Goal: Book appointment/travel/reservation

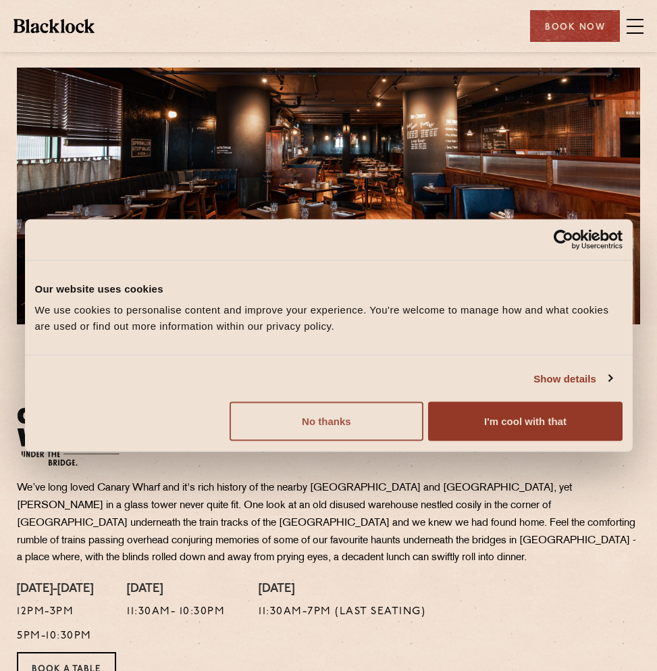
click at [334, 420] on button "No thanks" at bounding box center [327, 421] width 194 height 39
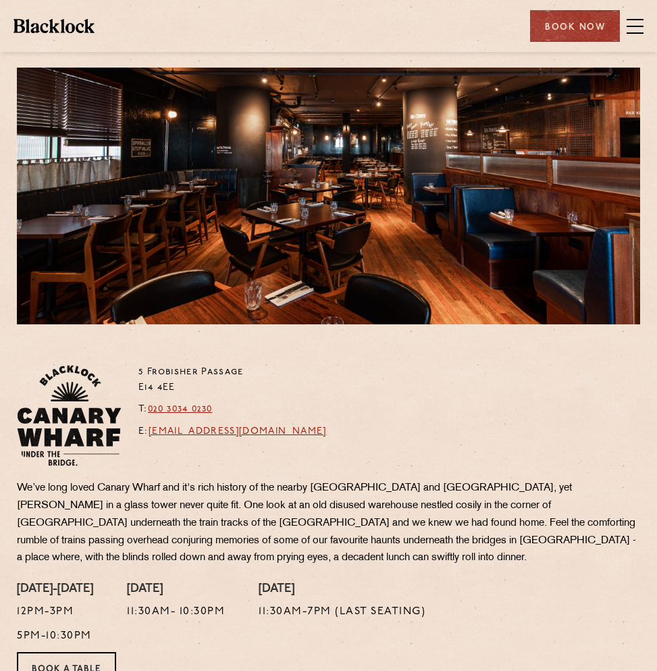
click at [306, 281] on div at bounding box center [329, 196] width 624 height 257
click at [636, 26] on span at bounding box center [635, 26] width 17 height 1
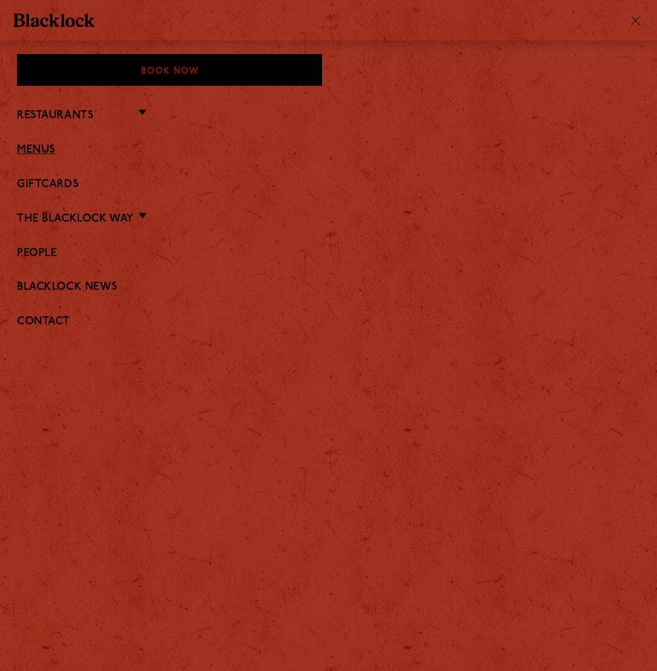
click at [32, 144] on link "Menus" at bounding box center [329, 150] width 624 height 13
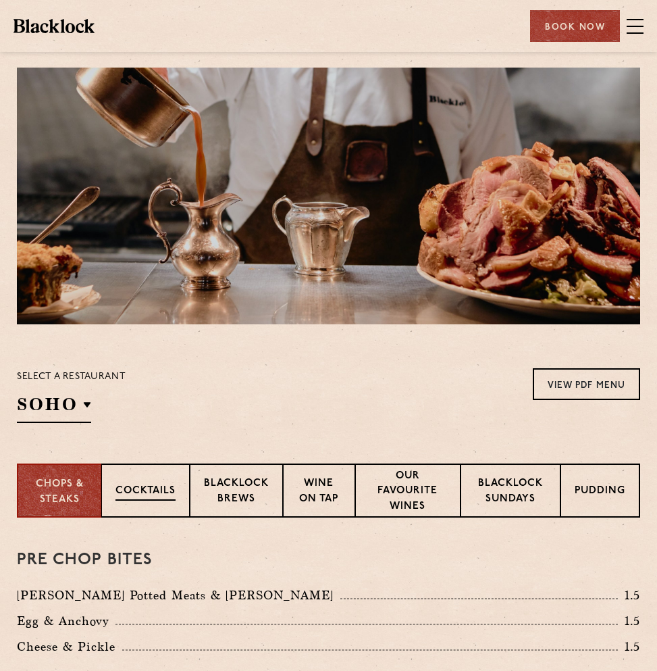
click at [169, 495] on p "Cocktails" at bounding box center [146, 492] width 60 height 17
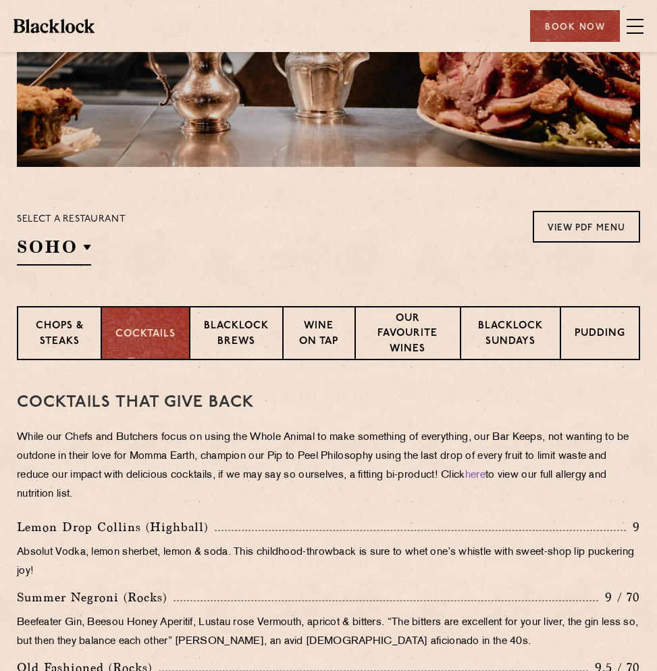
scroll to position [266, 0]
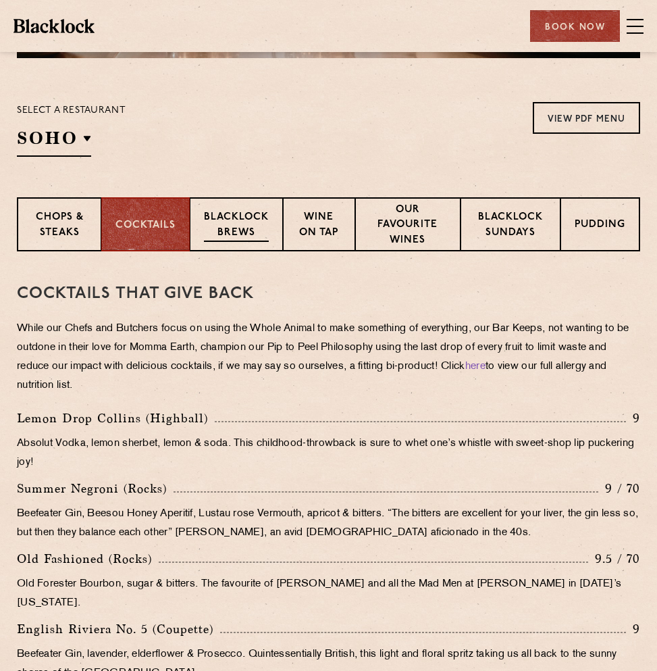
click at [243, 211] on p "Blacklock Brews" at bounding box center [236, 226] width 65 height 32
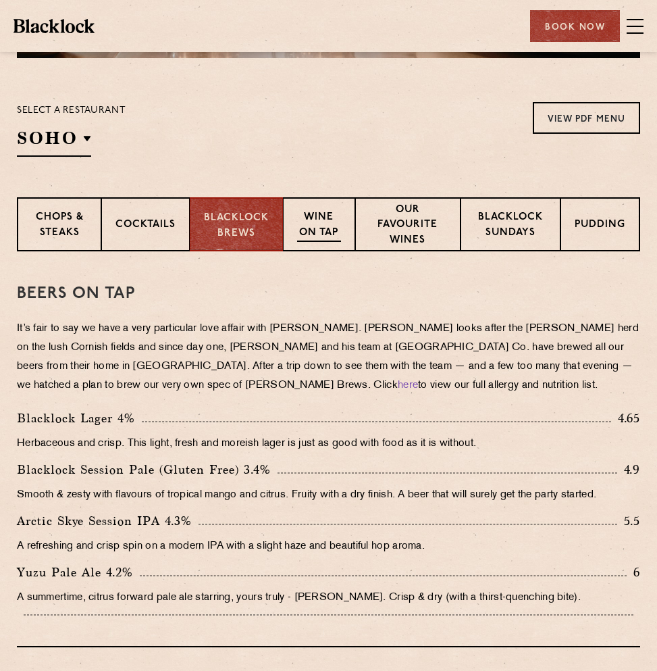
click at [323, 213] on p "Wine on Tap" at bounding box center [319, 226] width 44 height 32
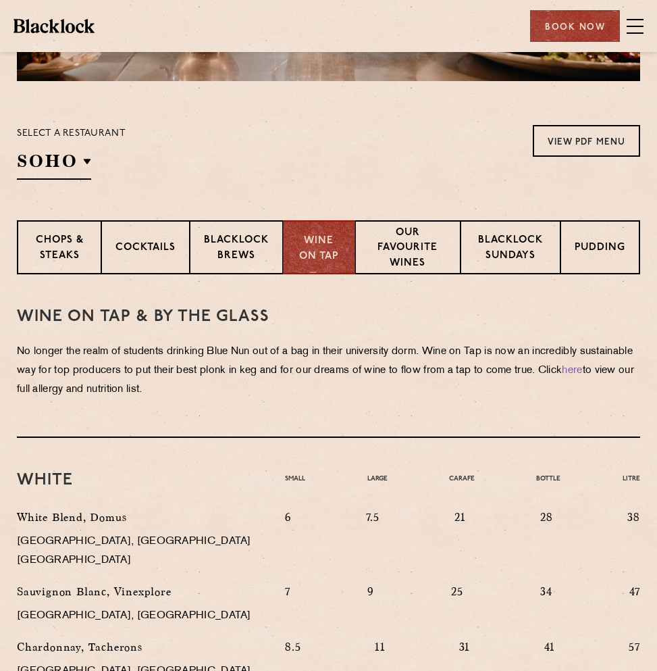
scroll to position [242, 0]
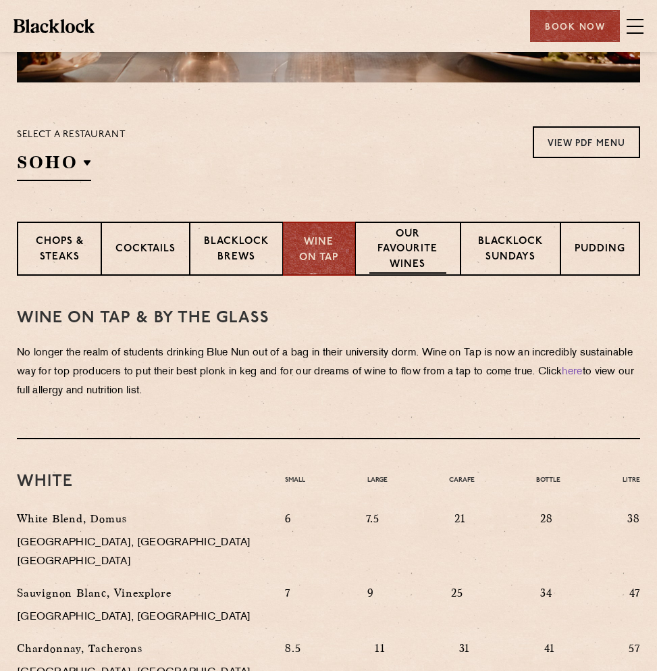
click at [403, 259] on p "Our favourite wines" at bounding box center [408, 250] width 77 height 47
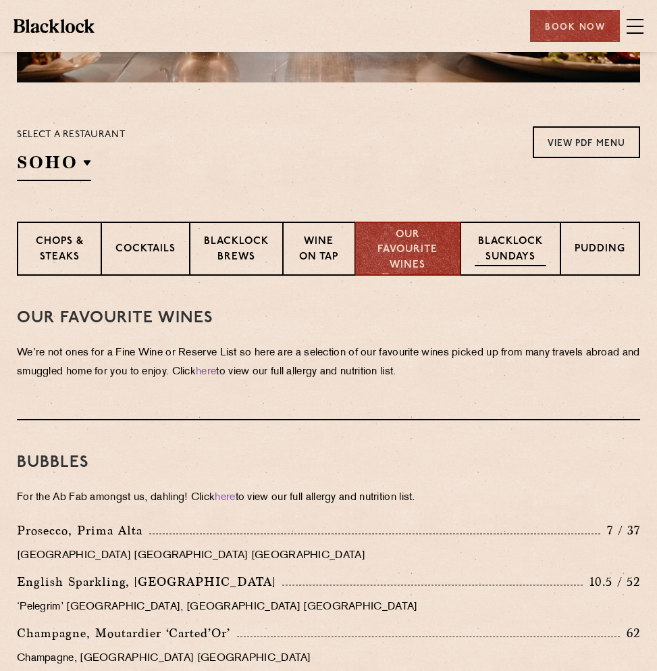
click at [559, 245] on div "Blacklock Sundays" at bounding box center [511, 249] width 101 height 54
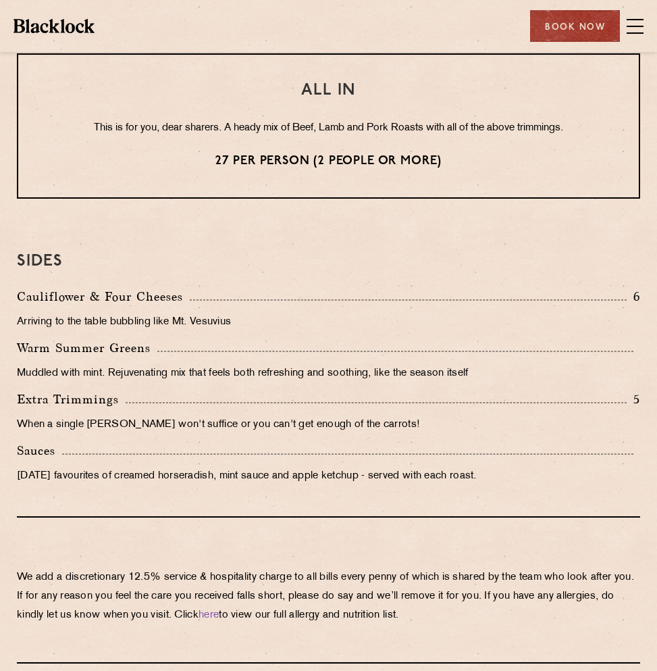
scroll to position [0, 0]
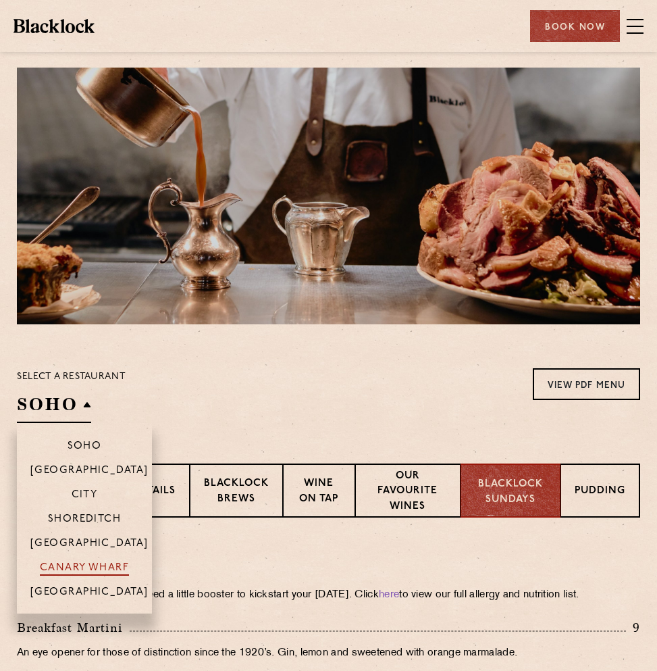
click at [104, 564] on p "Canary Wharf" at bounding box center [84, 569] width 89 height 14
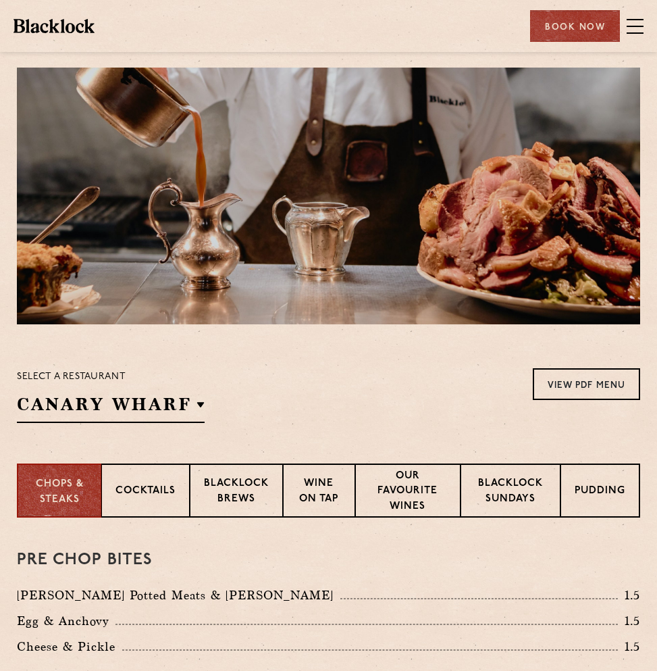
click at [383, 414] on div "Select a restaurant Canary Wharf Soho Birmingham City Shoreditch Covent Garden …" at bounding box center [329, 395] width 624 height 55
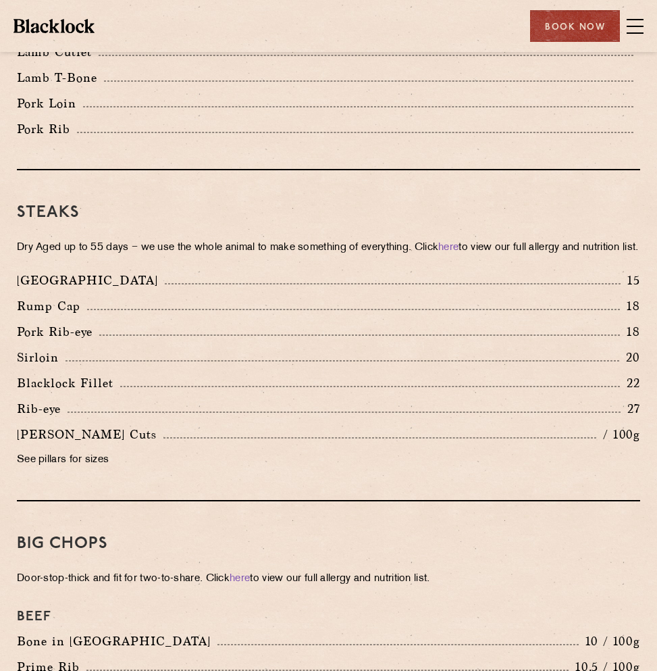
scroll to position [1241, 0]
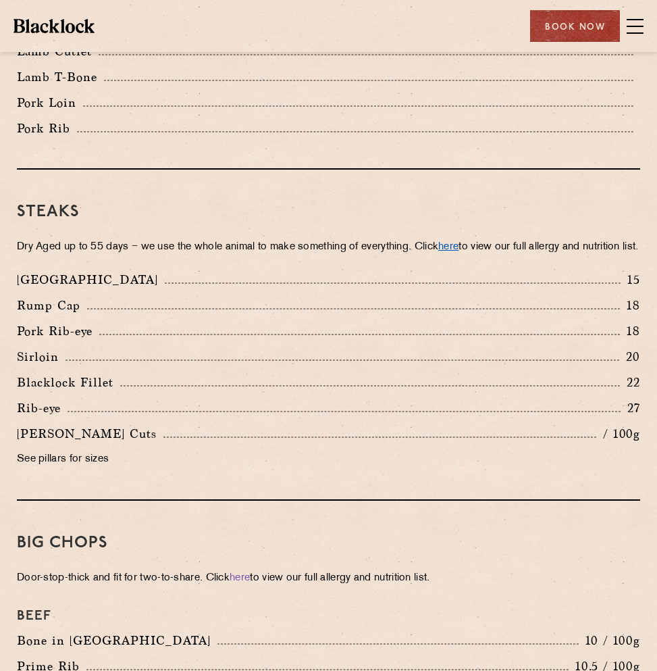
click at [459, 245] on link "here" at bounding box center [449, 247] width 20 height 10
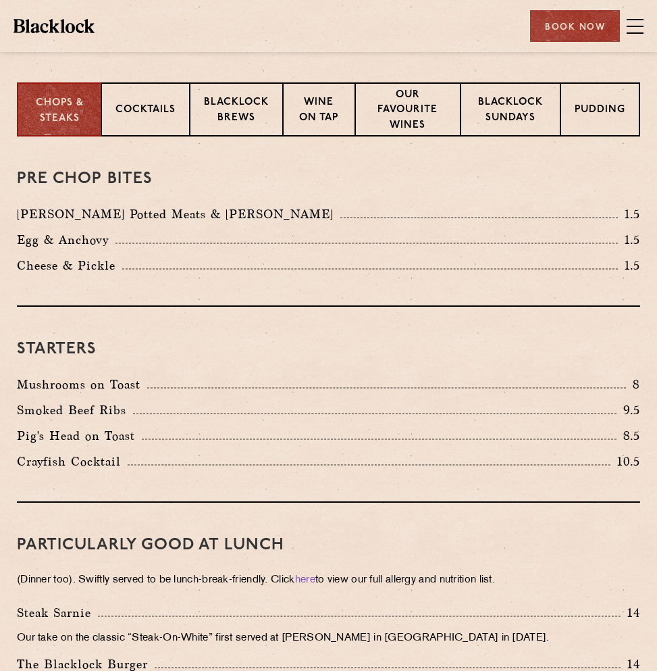
scroll to position [0, 0]
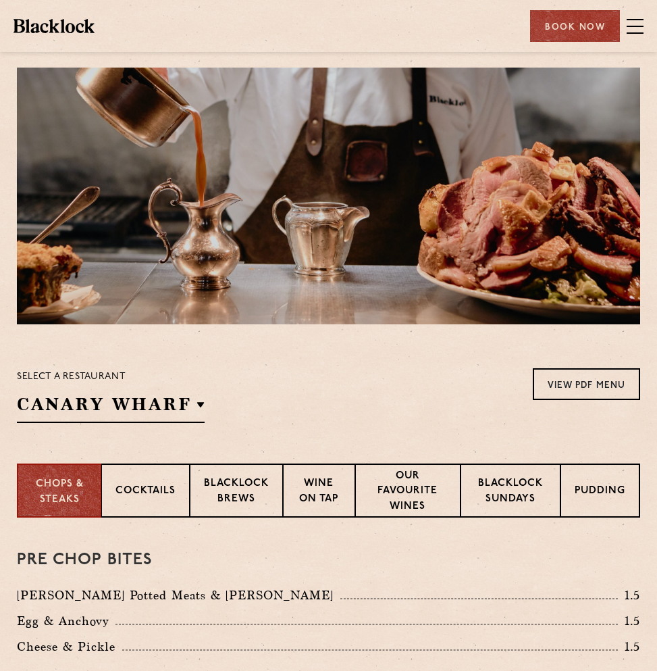
click at [627, 26] on span at bounding box center [635, 26] width 17 height 1
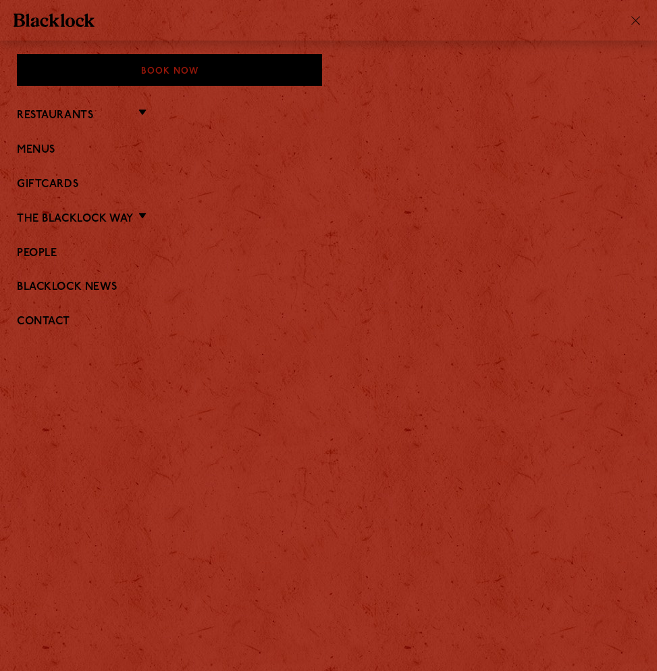
click at [139, 107] on li "Restaurants Soho City Covent Garden Shoreditch Canary Wharf Manchester Birmingh…" at bounding box center [329, 115] width 624 height 18
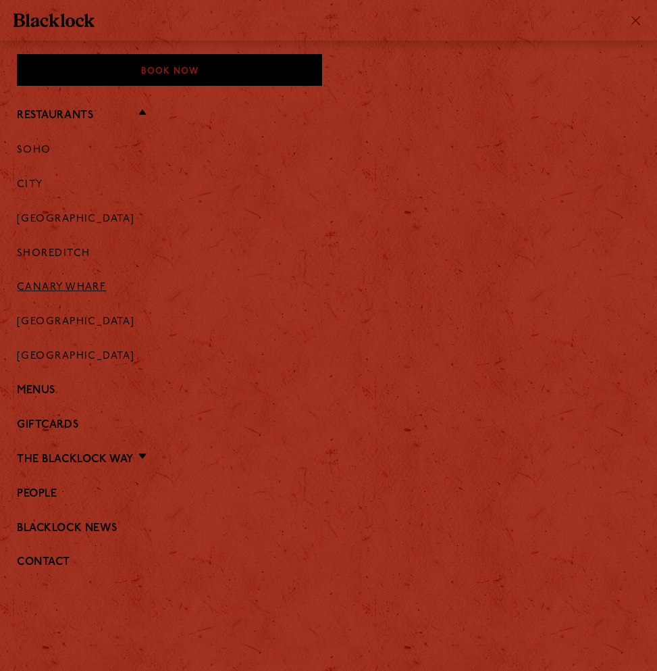
click at [55, 284] on link "Canary Wharf" at bounding box center [61, 288] width 89 height 12
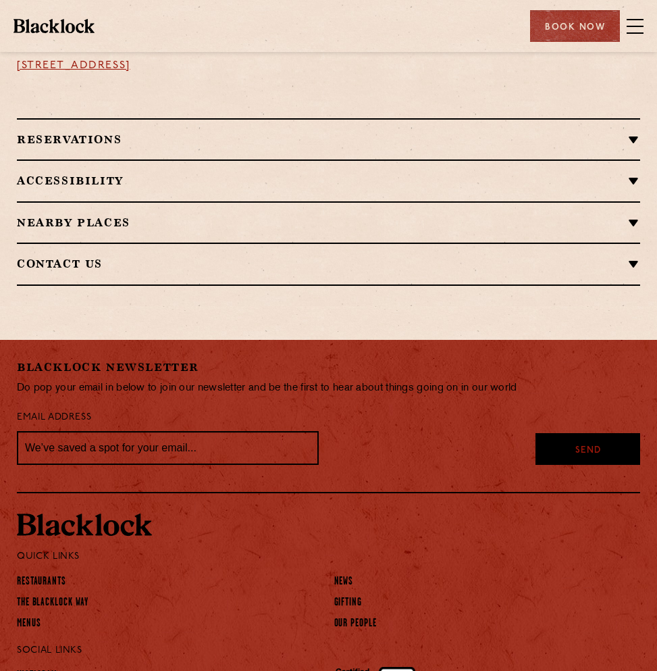
scroll to position [860, 0]
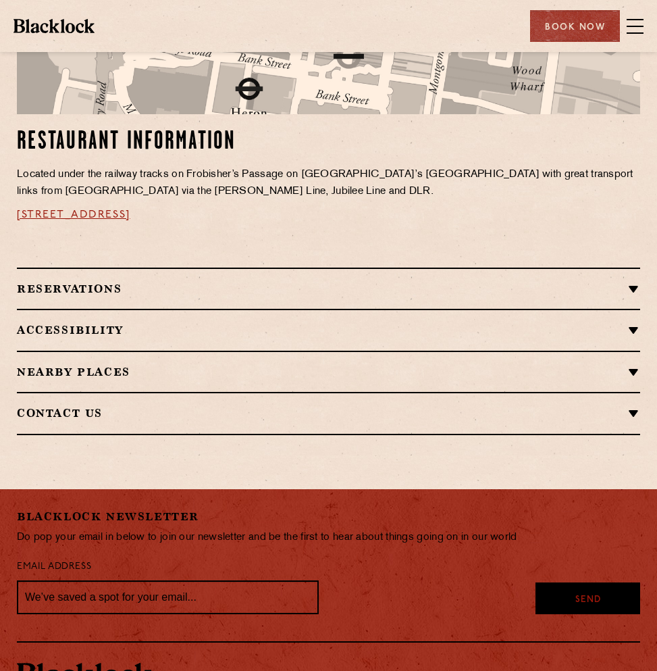
click at [614, 289] on h2 "Reservations" at bounding box center [329, 288] width 624 height 13
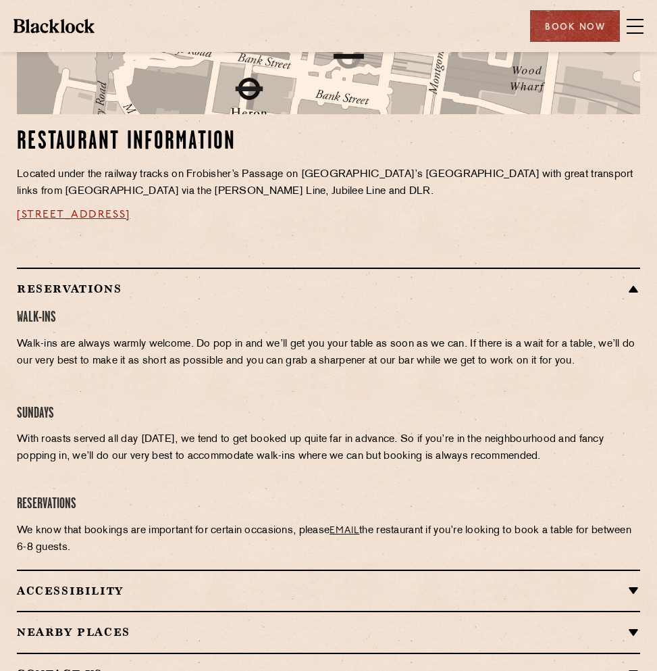
click at [614, 289] on h2 "Reservations" at bounding box center [329, 288] width 624 height 13
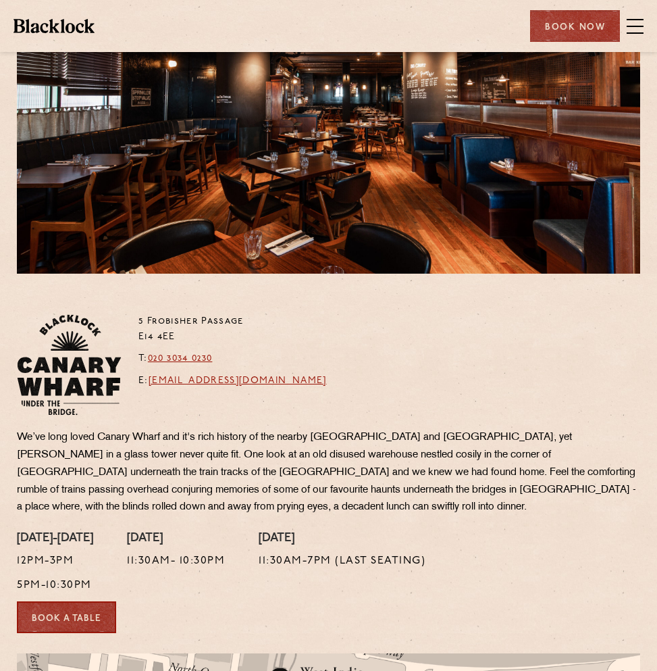
scroll to position [49, 0]
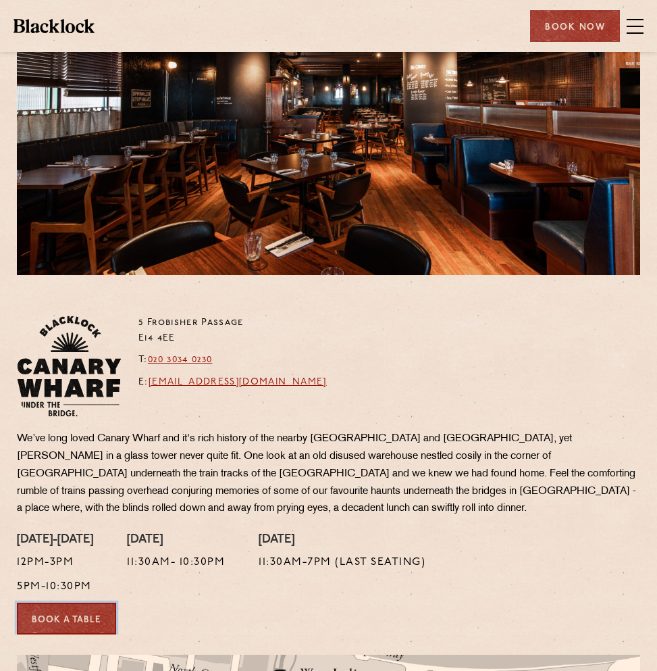
click at [79, 612] on link "Book a Table" at bounding box center [66, 619] width 99 height 32
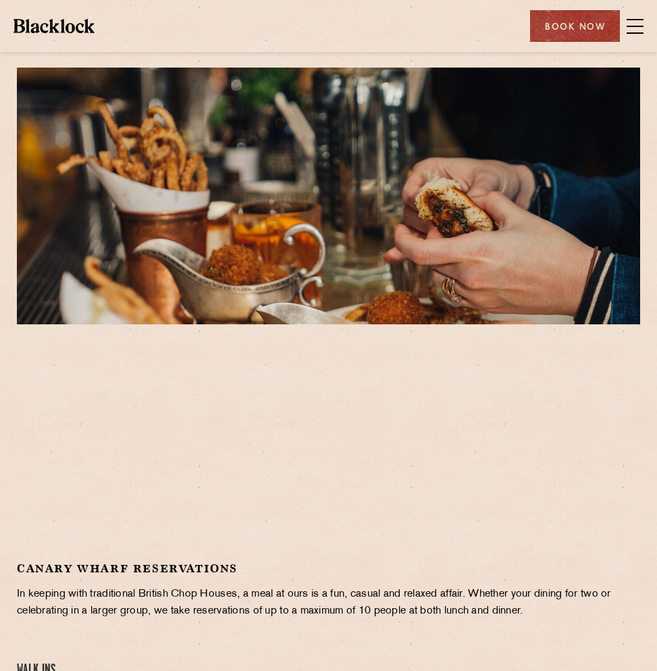
click at [455, 453] on div at bounding box center [329, 446] width 624 height 203
